Goal: Find specific page/section: Find specific page/section

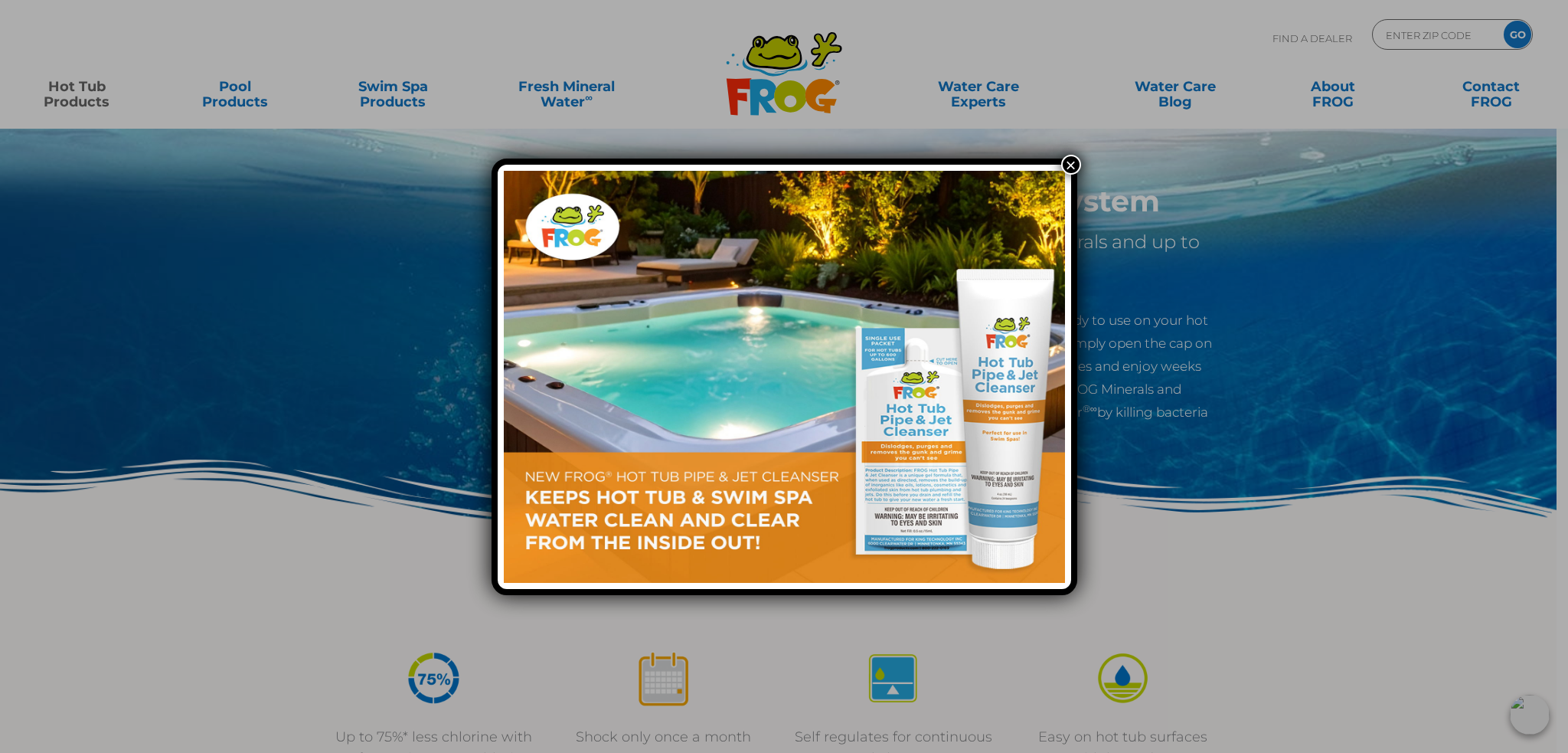
click at [1068, 164] on button "×" at bounding box center [1071, 164] width 20 height 20
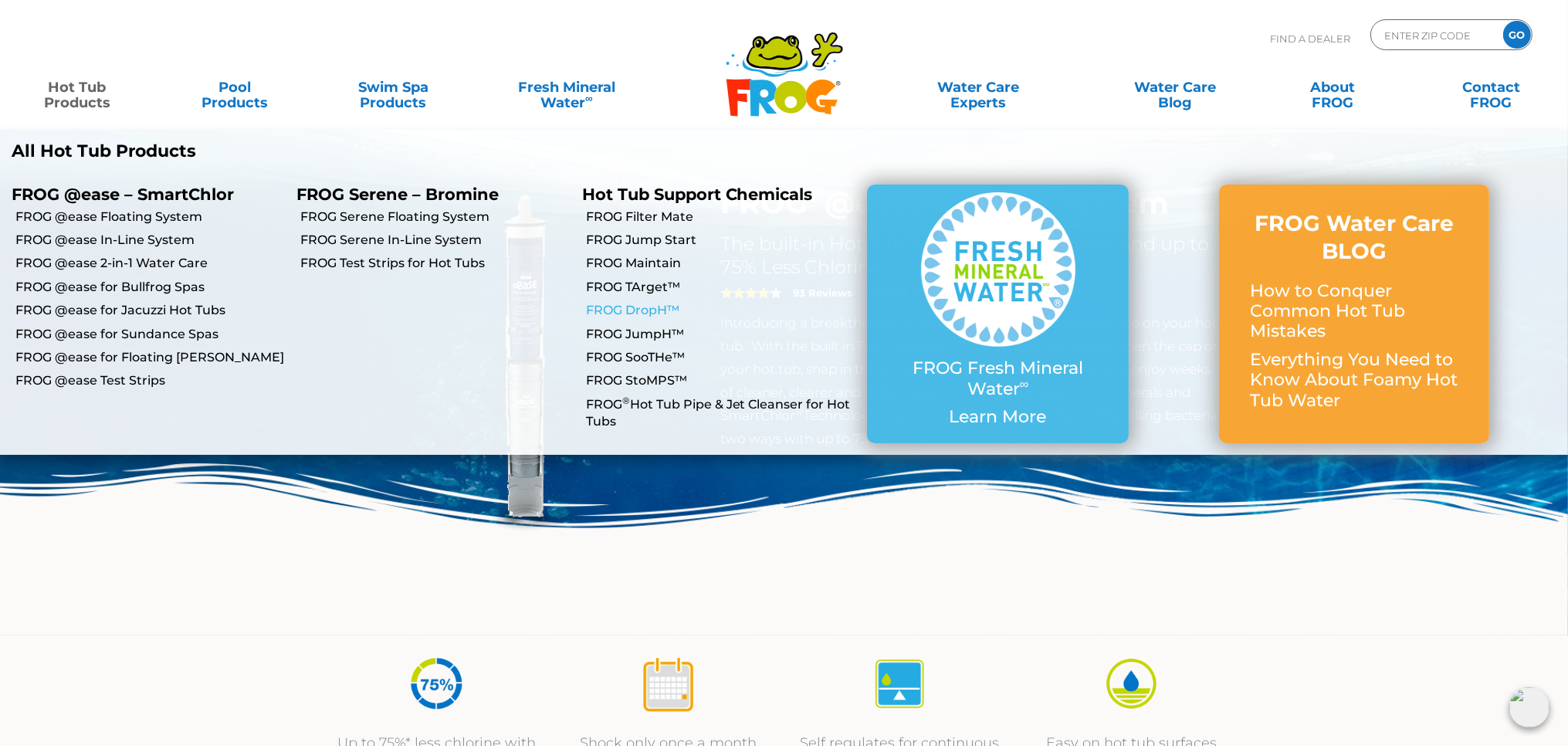
click at [628, 307] on link "FROG DropH™" at bounding box center [721, 310] width 270 height 17
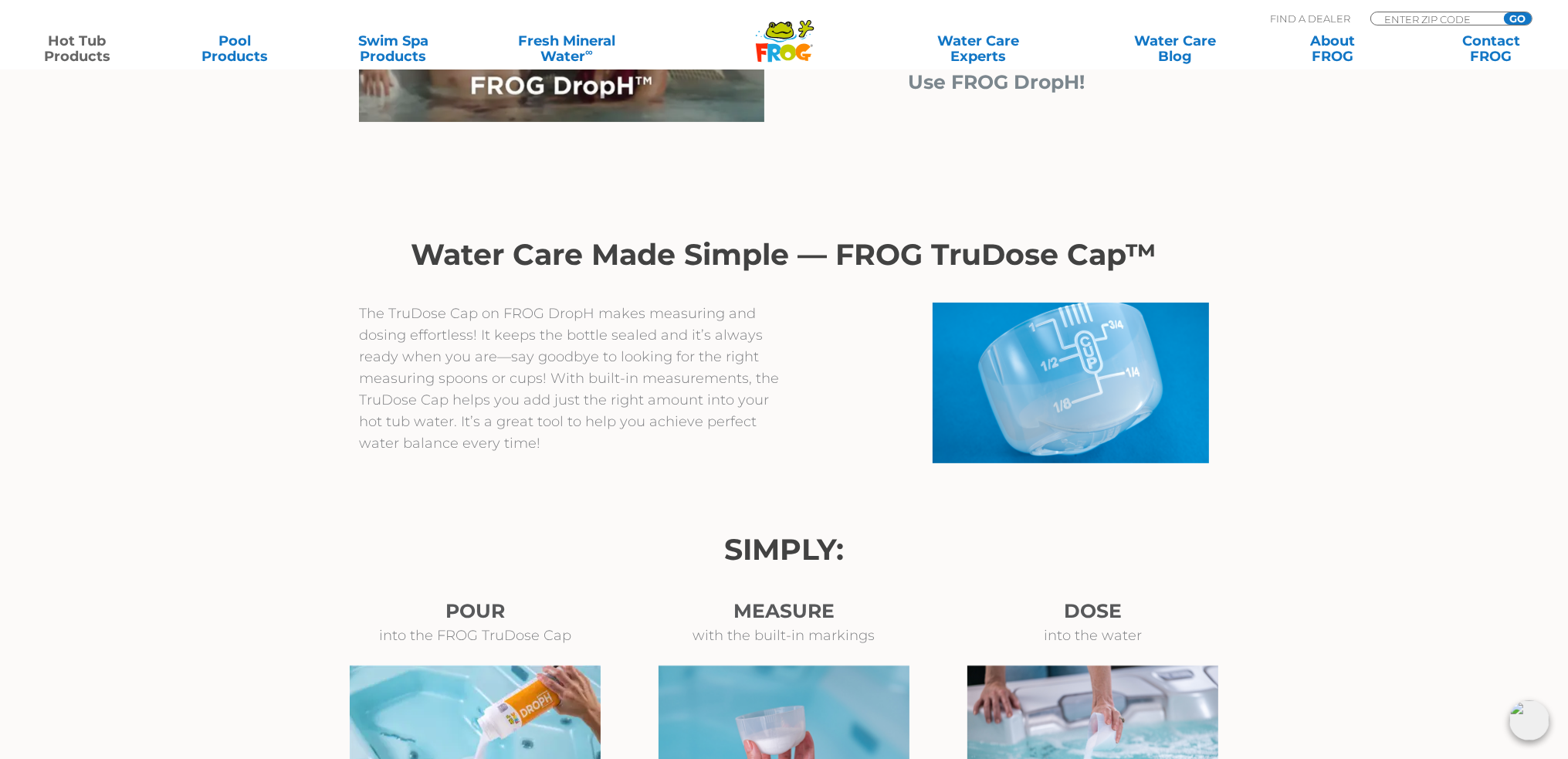
scroll to position [926, 0]
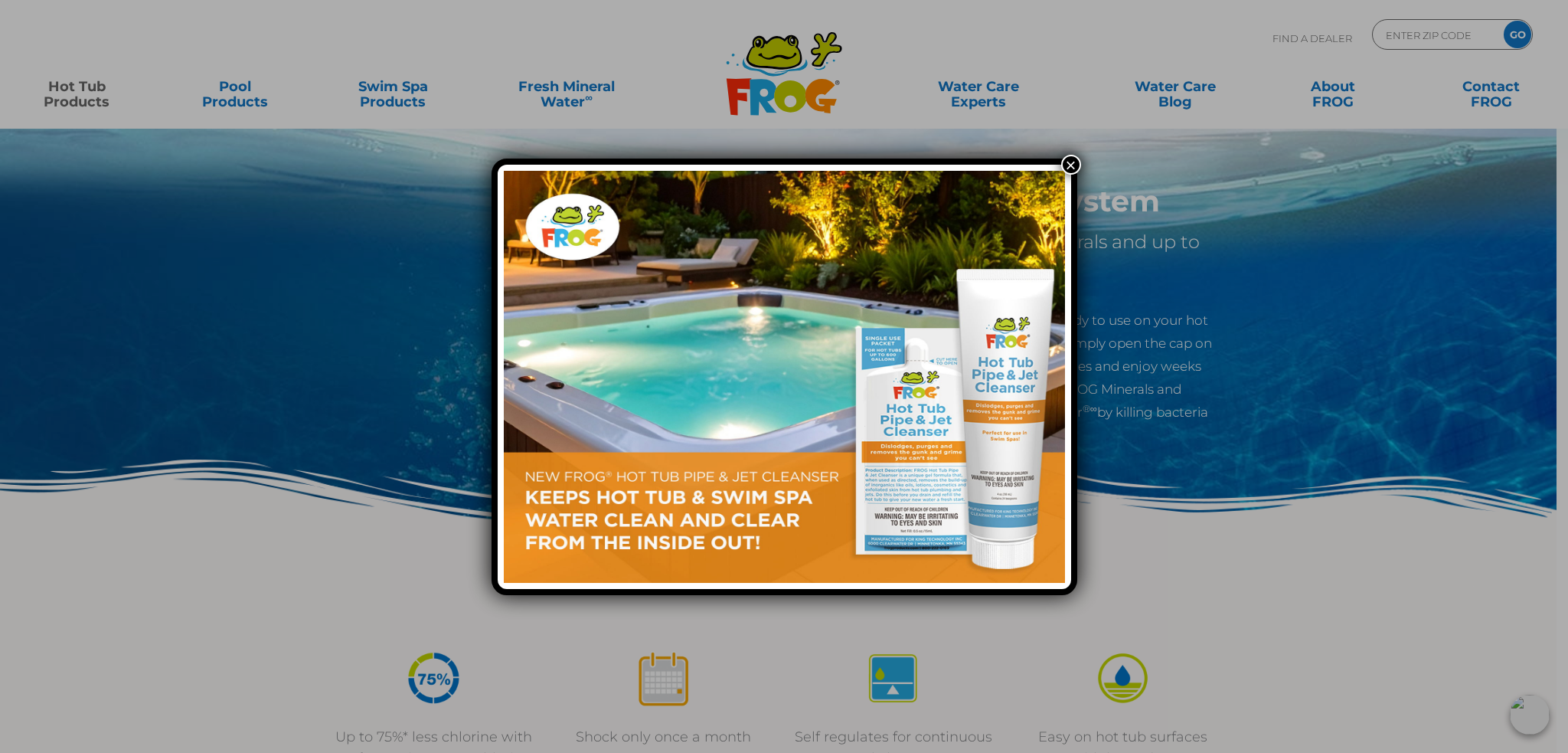
click at [1073, 164] on button "×" at bounding box center [1071, 164] width 20 height 20
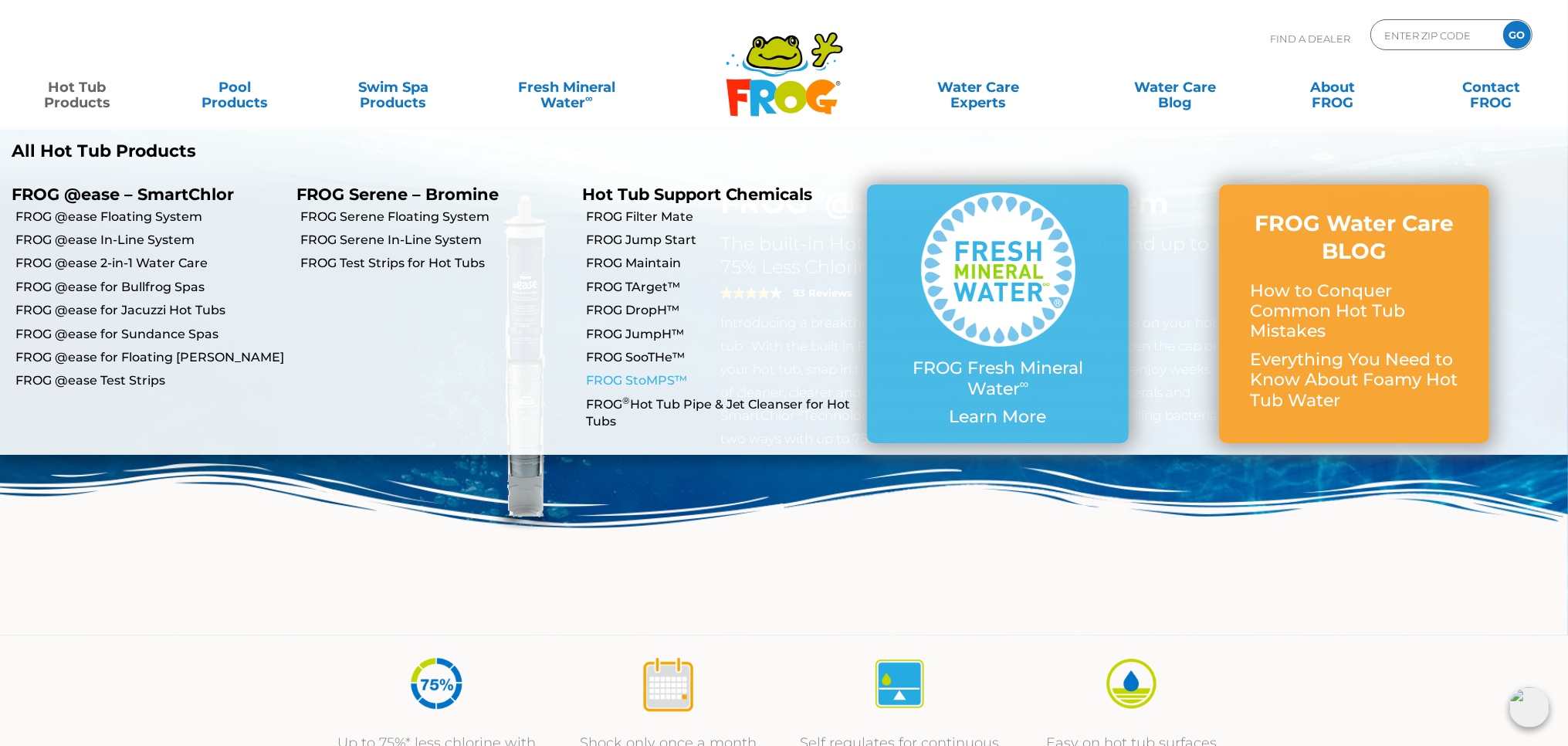
click at [655, 381] on link "FROG StoMPS™" at bounding box center [721, 380] width 270 height 17
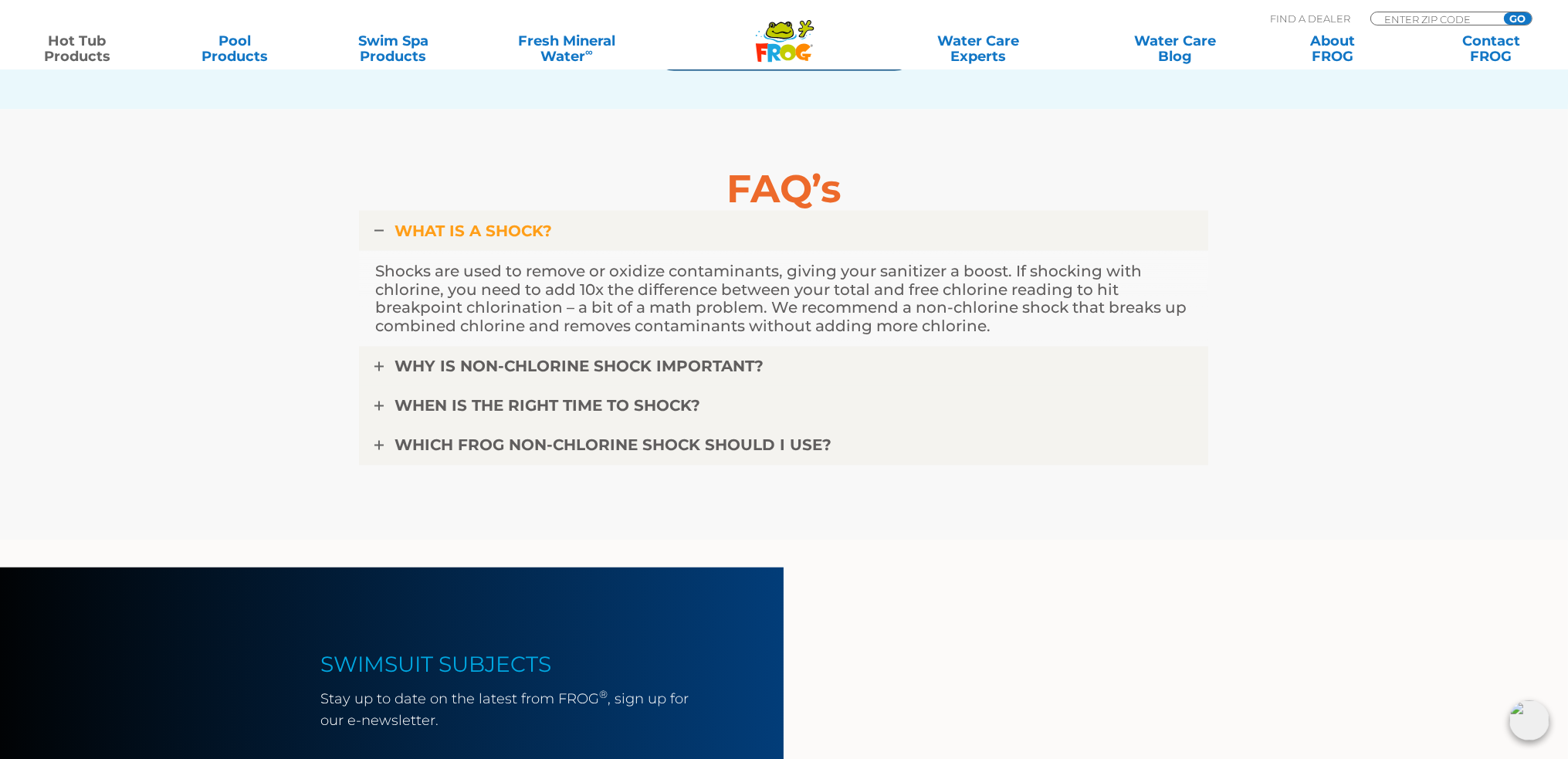
scroll to position [3706, 0]
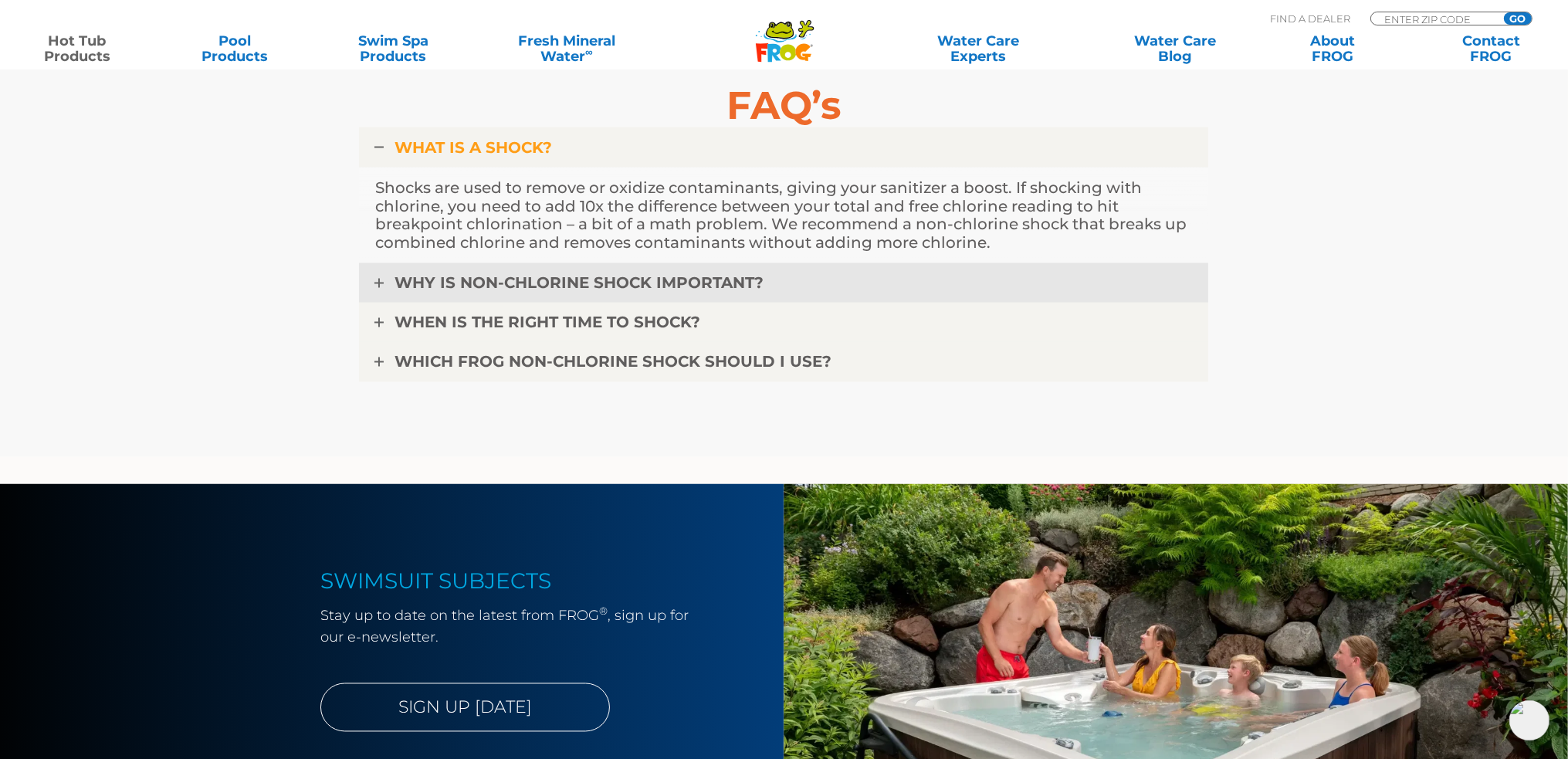
click at [713, 280] on span "WHY IS NON-CHLORINE SHOCK IMPORTANT?" at bounding box center [579, 283] width 369 height 19
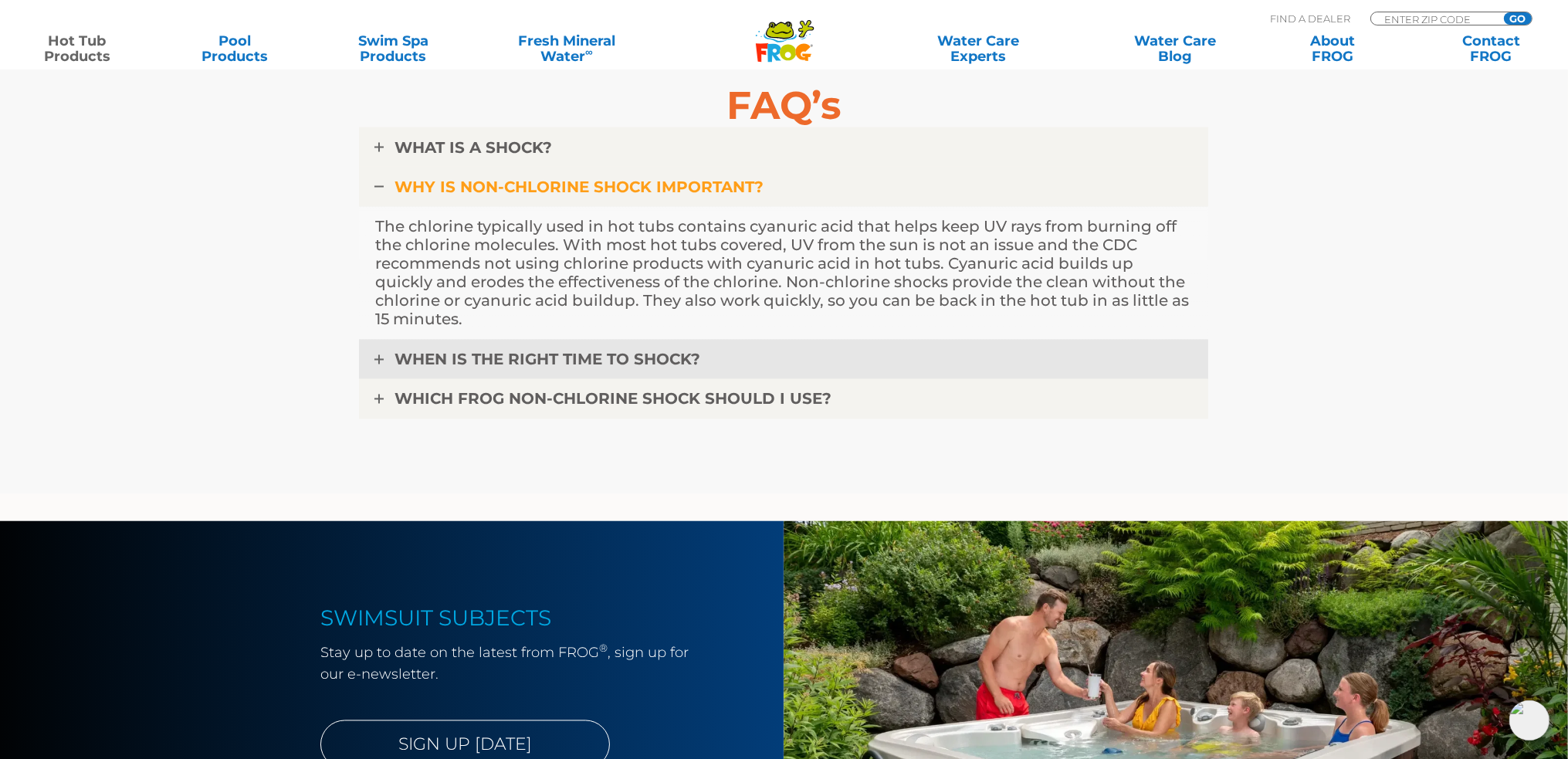
click at [666, 356] on span "WHEN IS THE RIGHT TIME TO SHOCK?" at bounding box center [548, 359] width 305 height 19
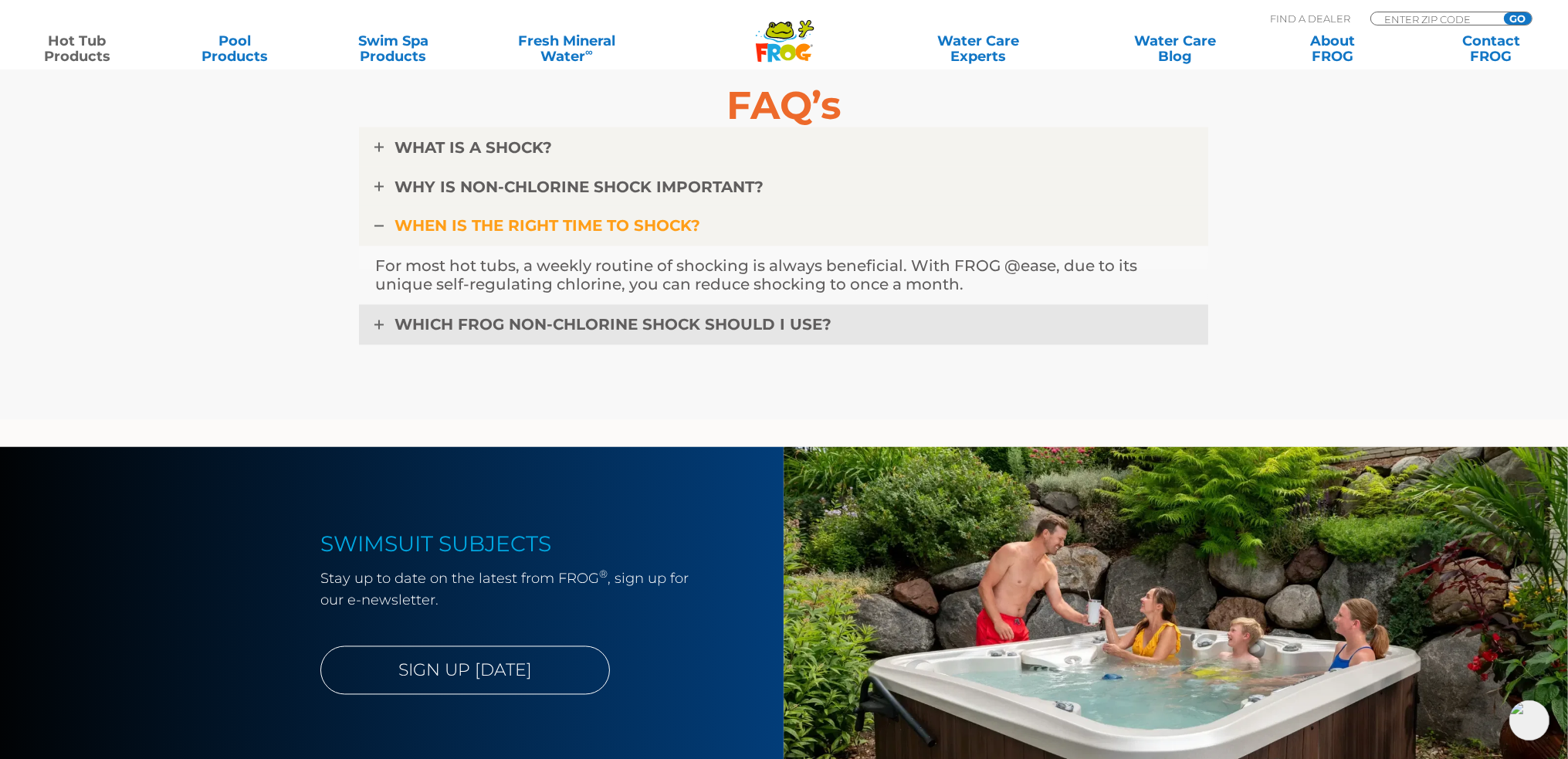
click at [666, 321] on span "WHICH FROG NON-CHLORINE SHOCK SHOULD I USE?" at bounding box center [613, 325] width 437 height 19
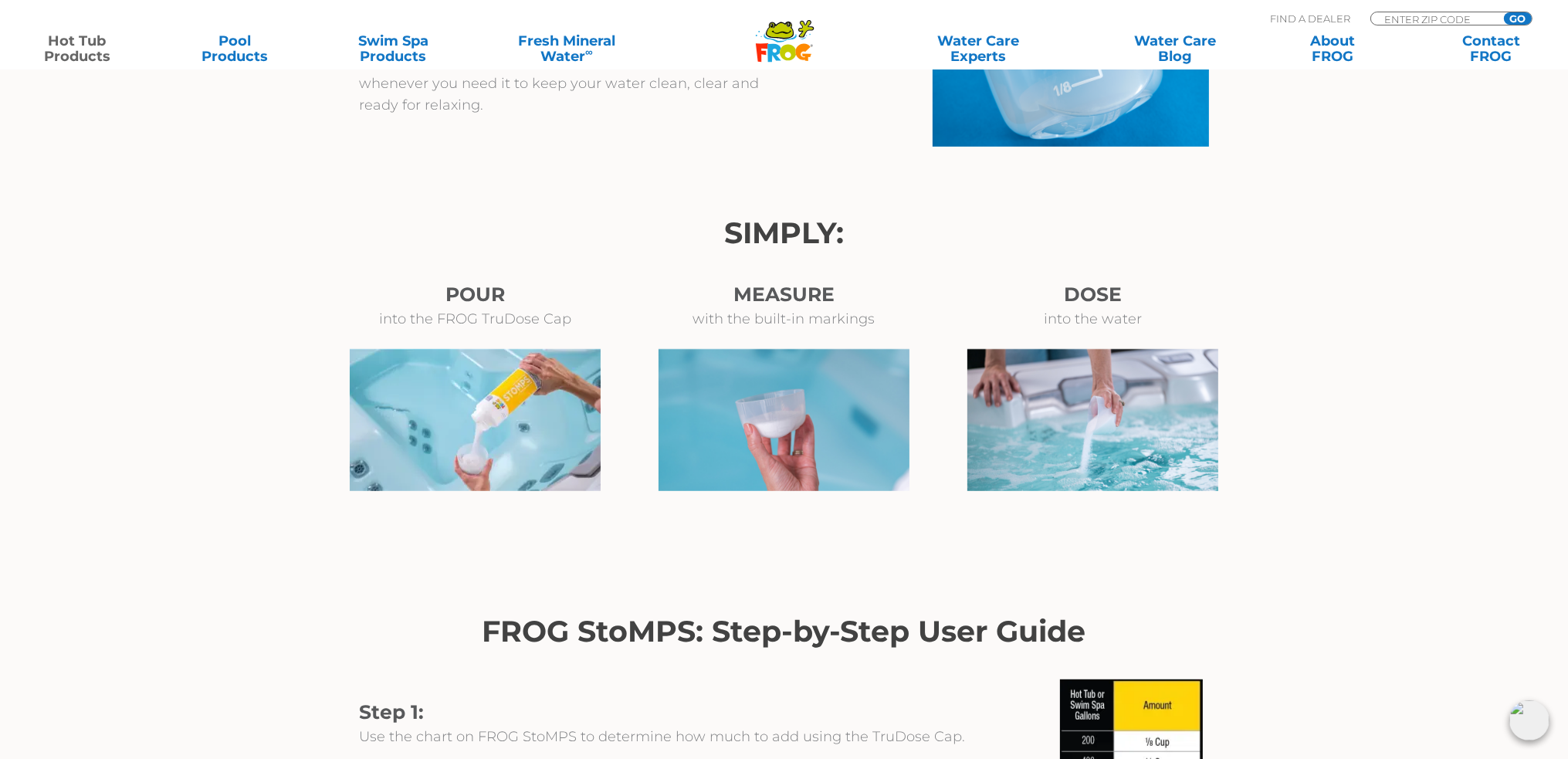
scroll to position [1390, 0]
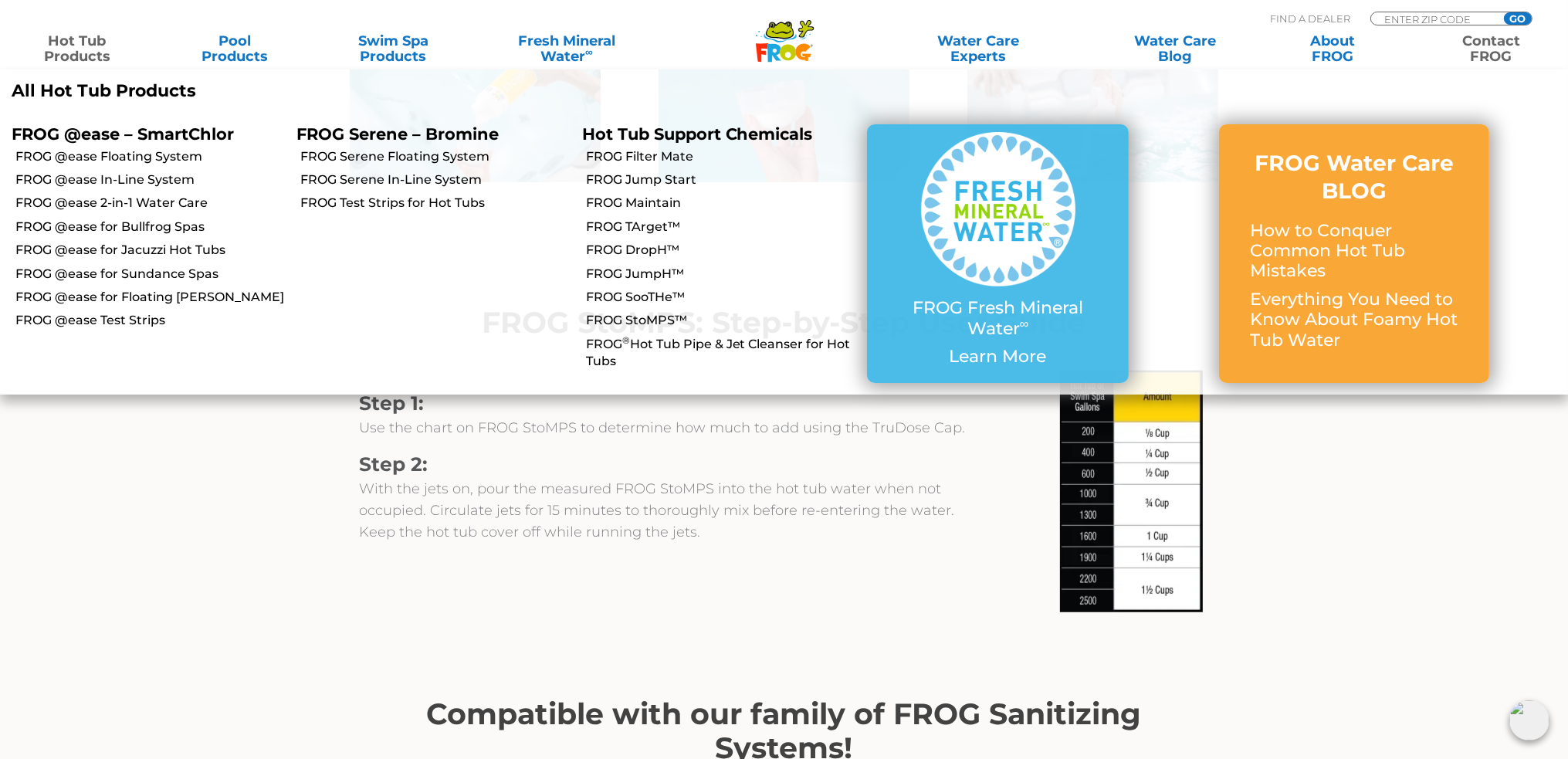
click at [1485, 43] on link "Contact FROG" at bounding box center [1491, 49] width 123 height 31
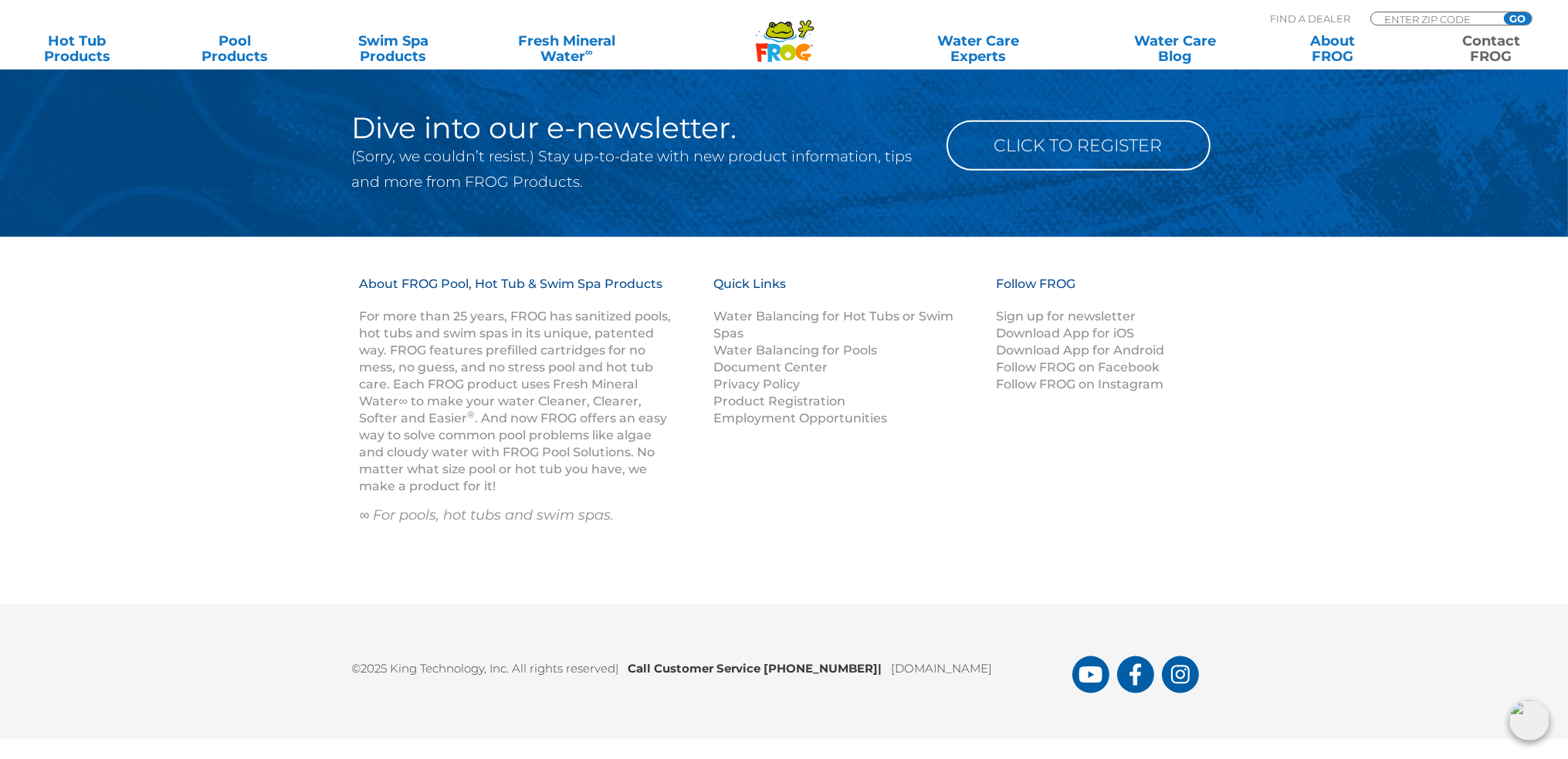
scroll to position [2338, 0]
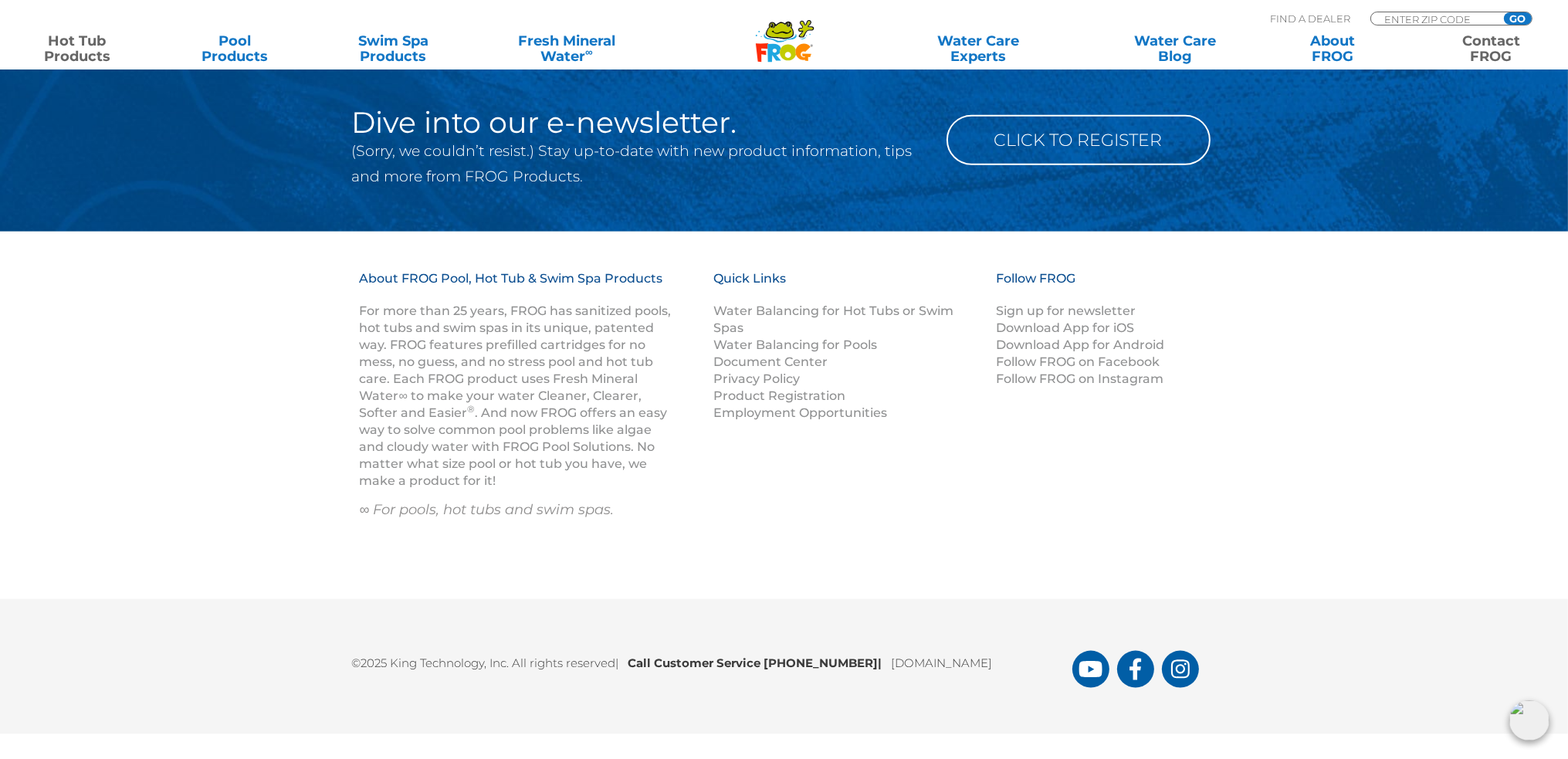
click at [80, 43] on link "Hot Tub Products" at bounding box center [76, 49] width 123 height 31
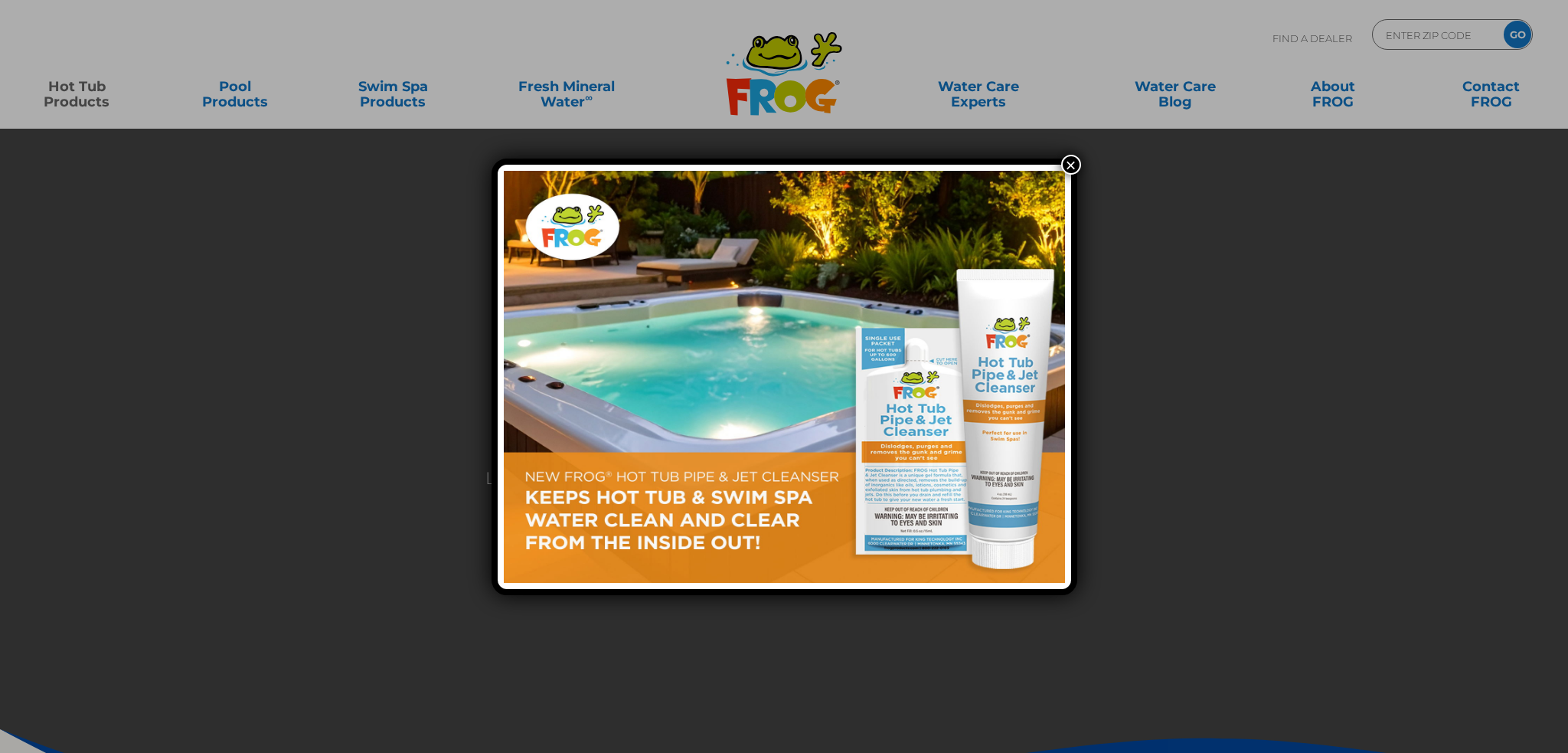
click at [72, 93] on div "×" at bounding box center [784, 376] width 1568 height 753
click at [1068, 164] on button "×" at bounding box center [1071, 164] width 20 height 20
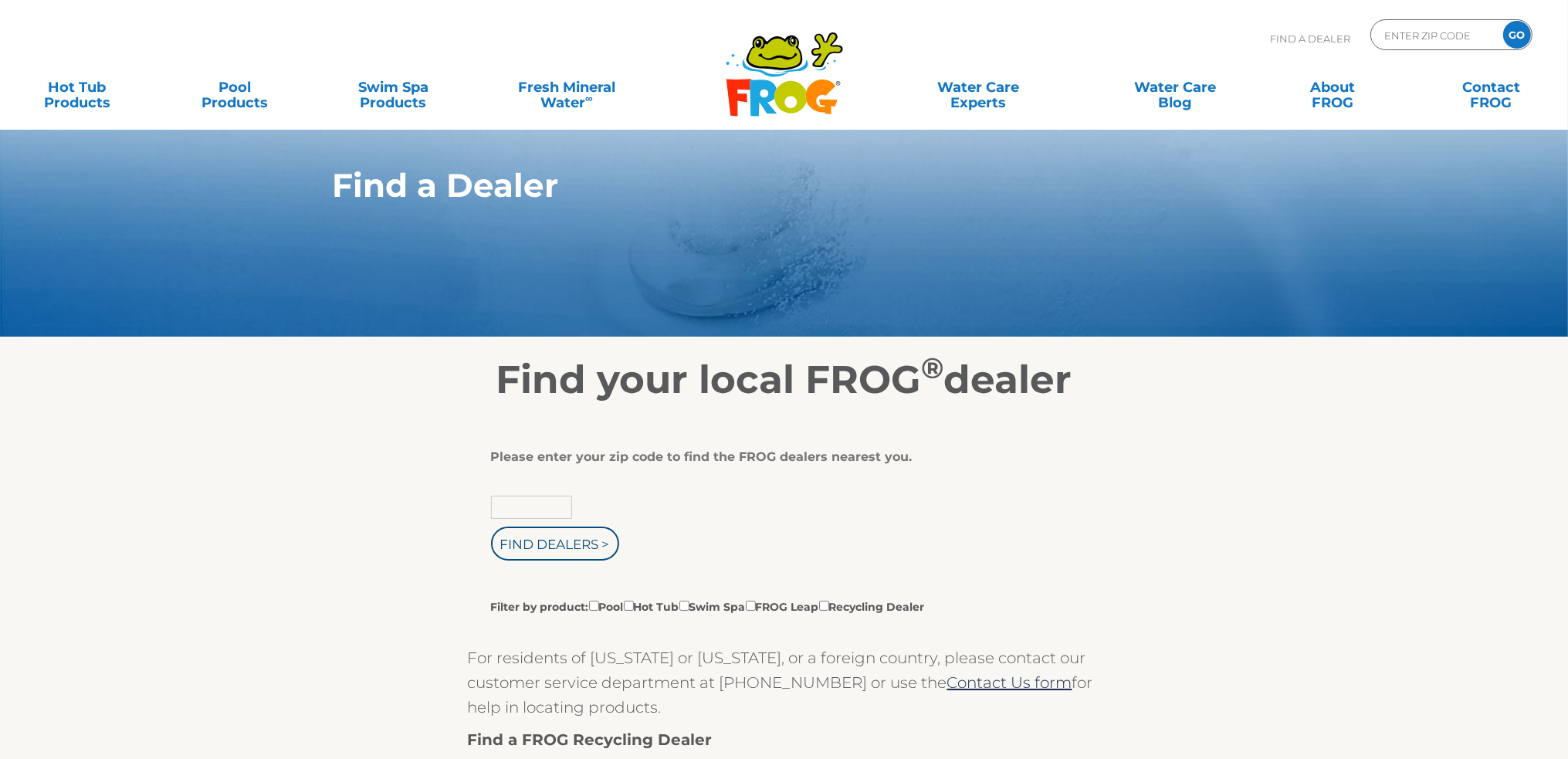
click at [544, 504] on input "text" at bounding box center [531, 507] width 81 height 24
type input "19711"
click at [491, 527] on input "Find Dealers >" at bounding box center [555, 544] width 128 height 34
click at [545, 546] on input "Find Dealers >" at bounding box center [555, 544] width 128 height 34
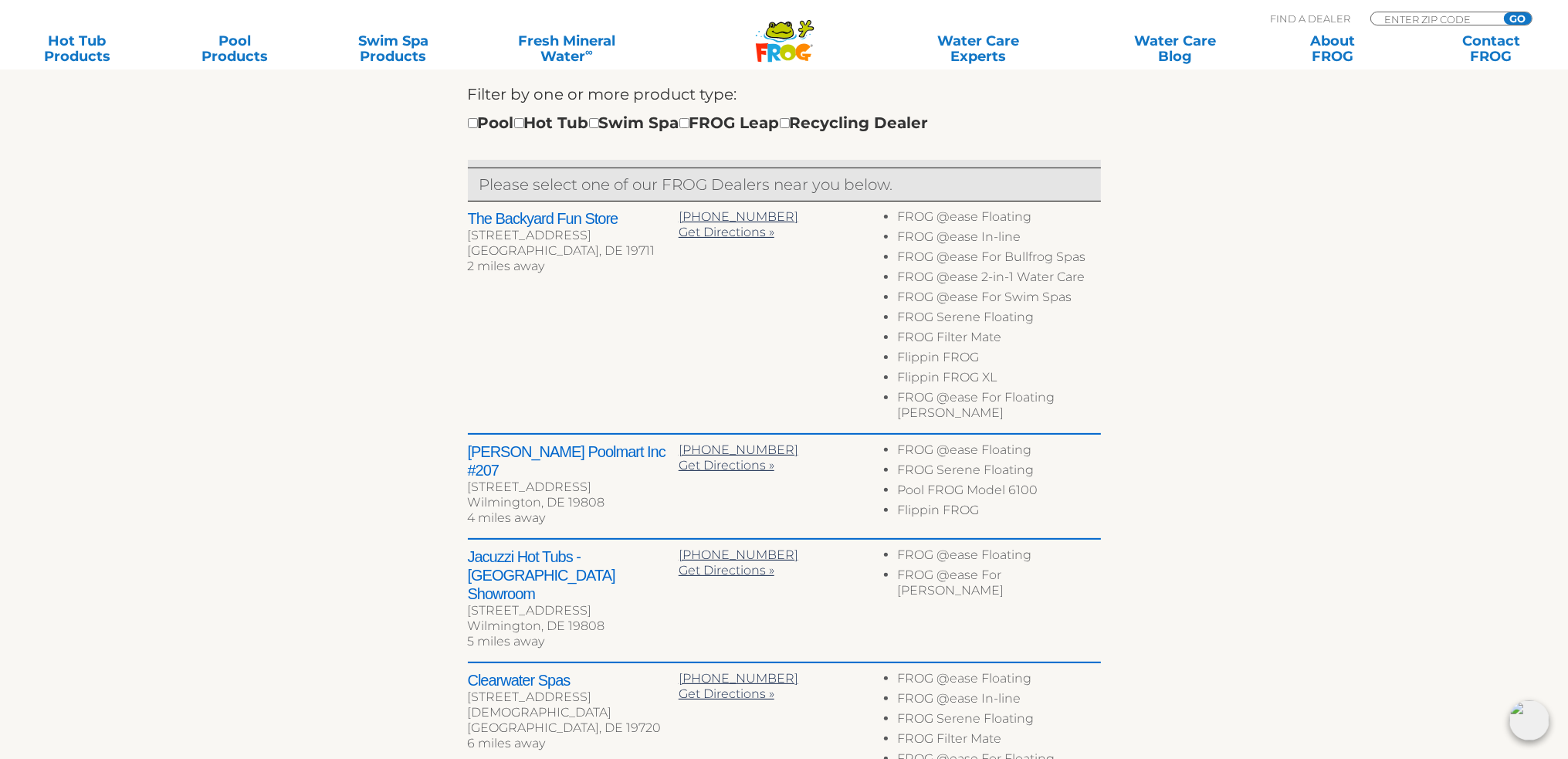
scroll to position [618, 0]
